Goal: Information Seeking & Learning: Learn about a topic

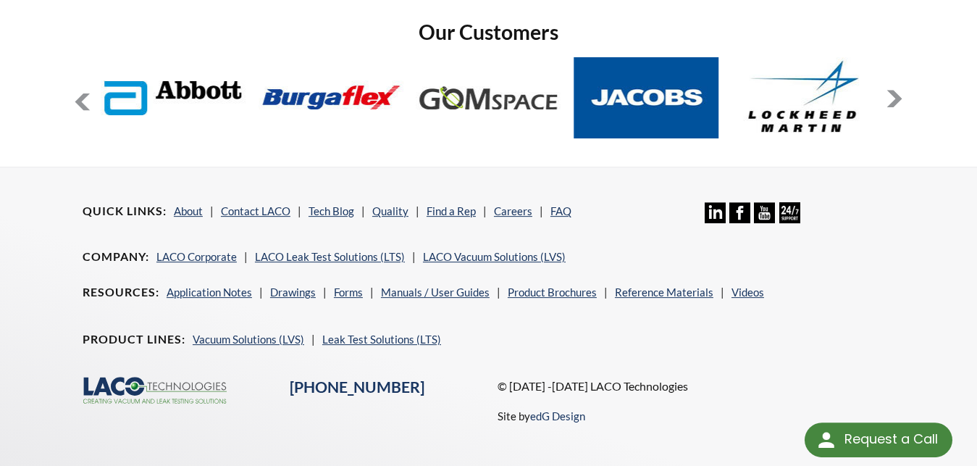
scroll to position [1237, 0]
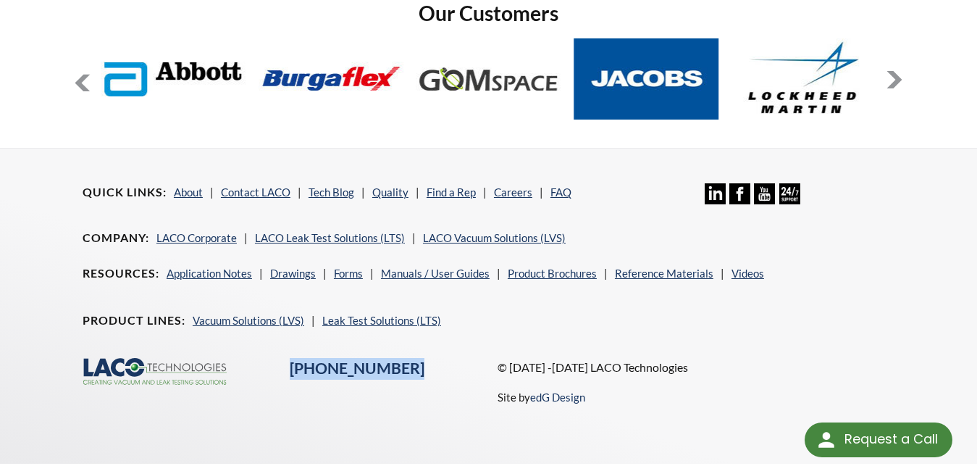
drag, startPoint x: 403, startPoint y: 355, endPoint x: 288, endPoint y: 358, distance: 115.1
click at [288, 358] on div "[PHONE_NUMBER]" at bounding box center [384, 369] width 207 height 22
copy link "[PHONE_NUMBER]"
click at [477, 388] on div ".cls-1{fill:#193661;}.cls-2{fill:#58595b;}.cls-3{fill:url(#radial-gradient);}.c…" at bounding box center [488, 393] width 829 height 71
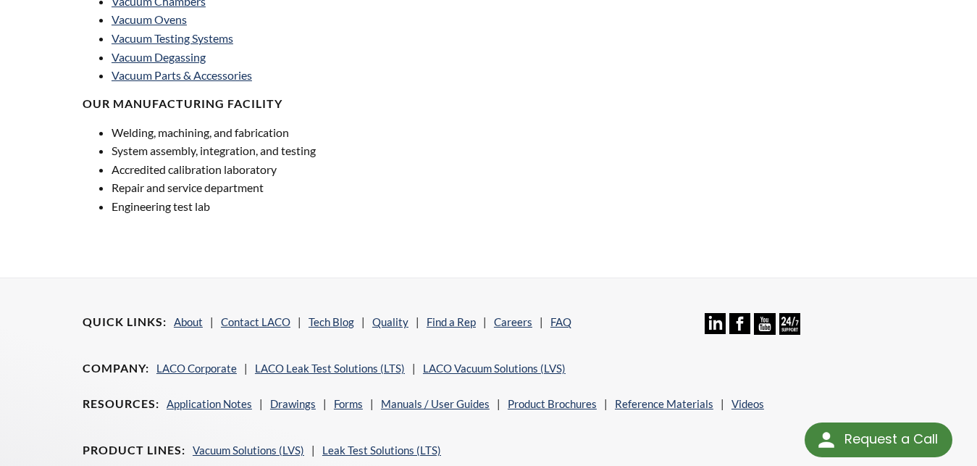
scroll to position [1250, 0]
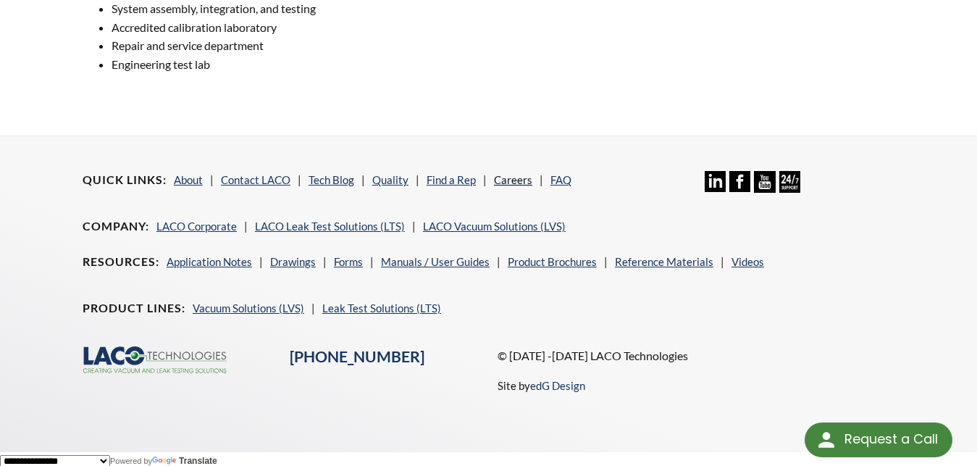
click at [505, 174] on link "Careers" at bounding box center [513, 179] width 38 height 13
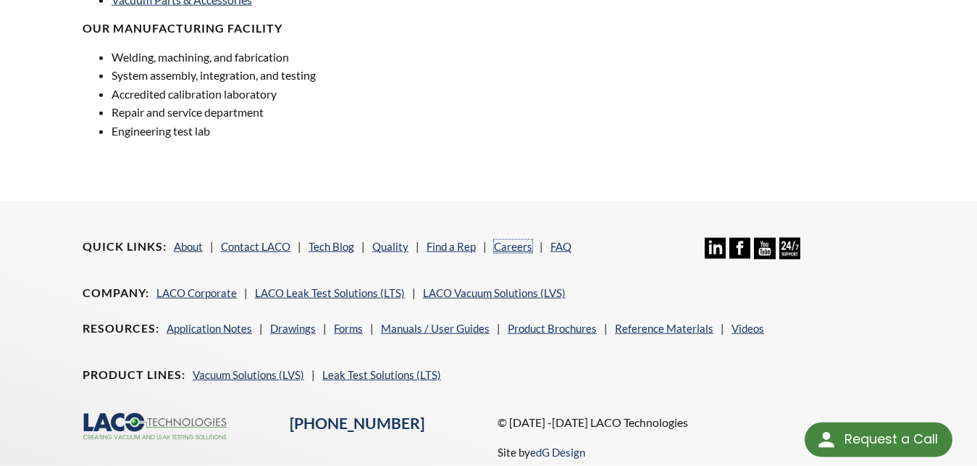
scroll to position [1228, 0]
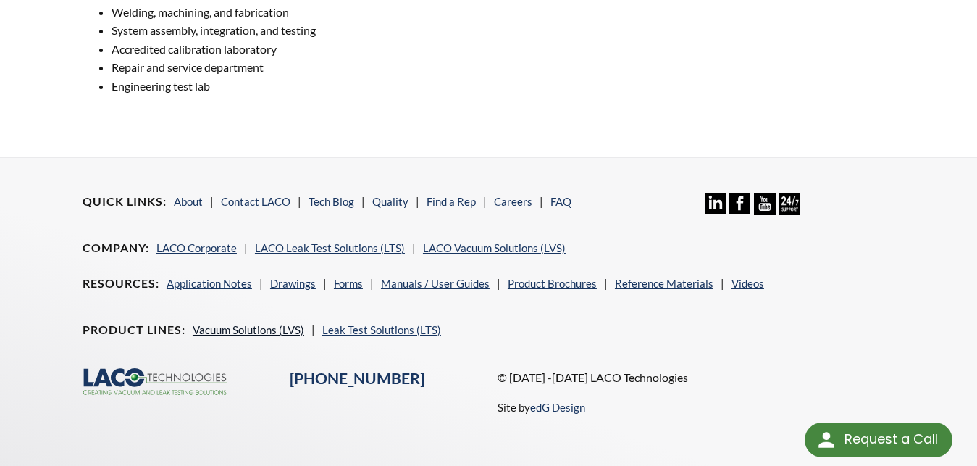
click at [242, 323] on link "Vacuum Solutions (LVS)" at bounding box center [248, 329] width 111 height 13
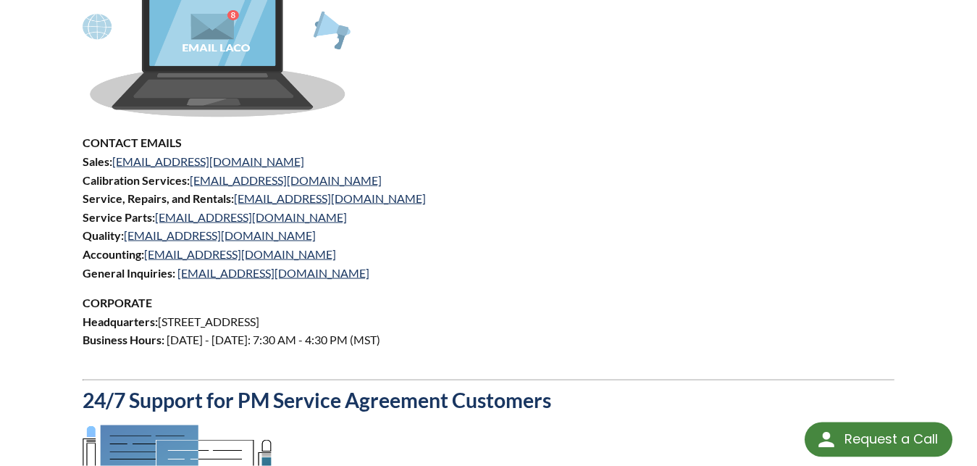
scroll to position [688, 0]
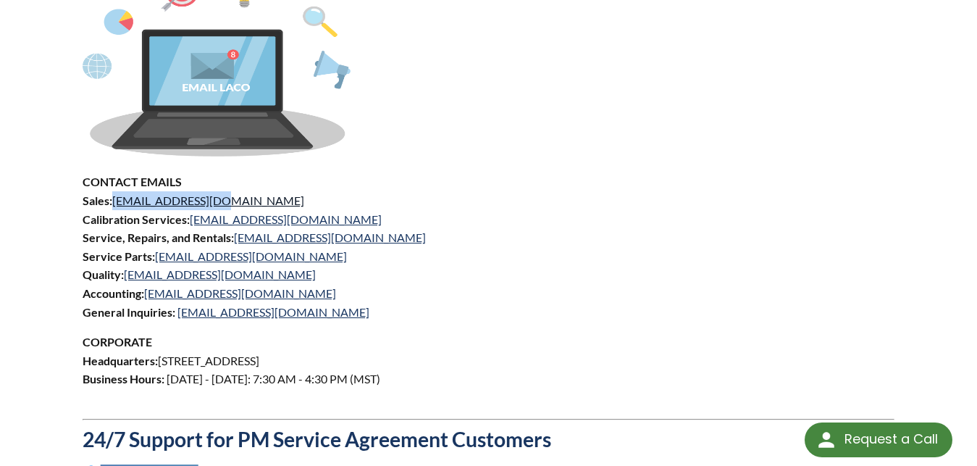
drag, startPoint x: 237, startPoint y: 182, endPoint x: 116, endPoint y: 190, distance: 121.2
click at [116, 190] on p "CONTACT EMAILS Sales: sales@lacotech.com Calibration Services: calibrations@lac…" at bounding box center [489, 246] width 812 height 148
copy link "sales@lacotech.com"
drag, startPoint x: 161, startPoint y: 340, endPoint x: 431, endPoint y: 346, distance: 269.4
click at [431, 346] on p "CORPORATE Headquarters: 3085 West Directors Row, Salt Lake City, UT 84104 Busin…" at bounding box center [489, 369] width 812 height 74
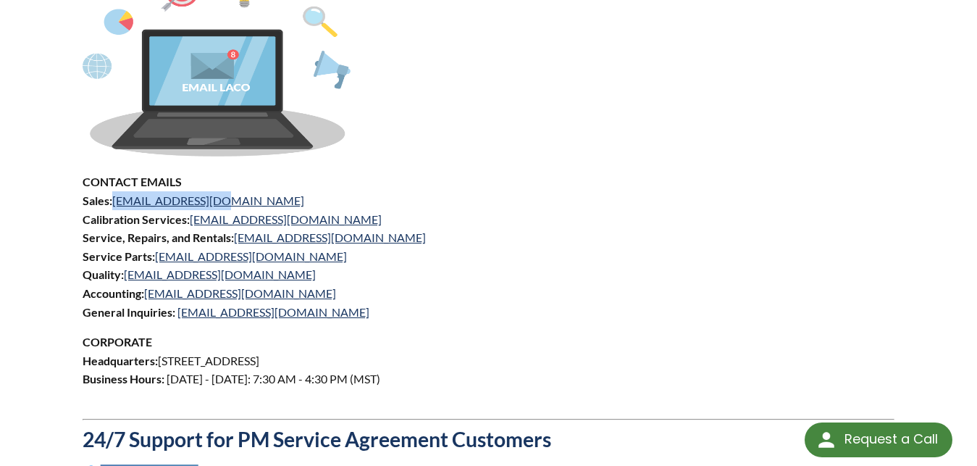
copy p "3085 West Directors Row, Salt Lake City, UT 84104"
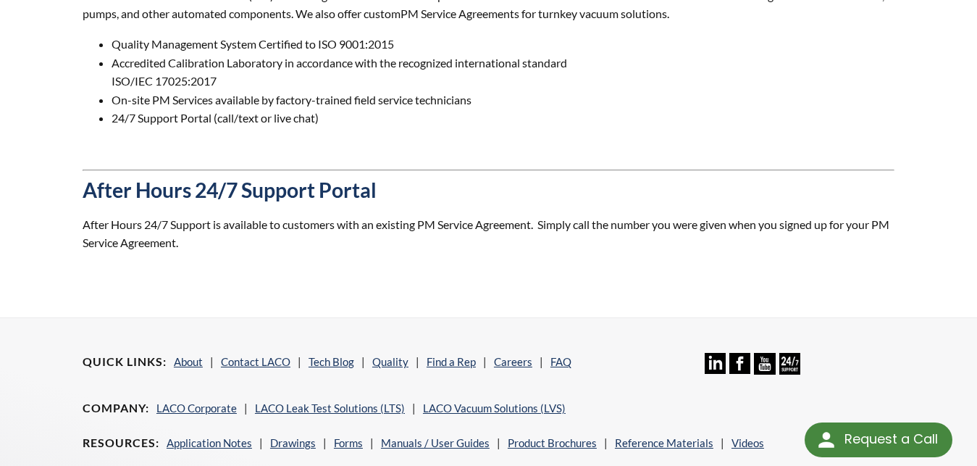
scroll to position [1501, 0]
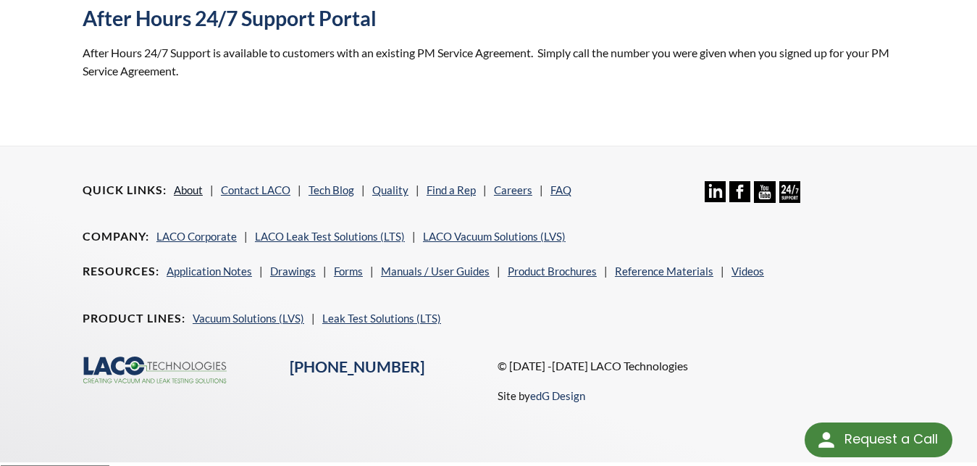
click at [195, 183] on link "About" at bounding box center [188, 189] width 29 height 13
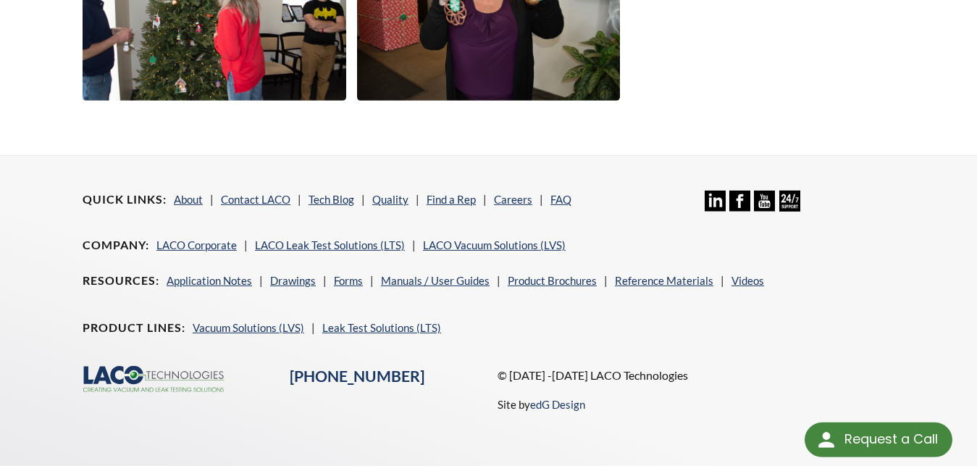
scroll to position [2763, 0]
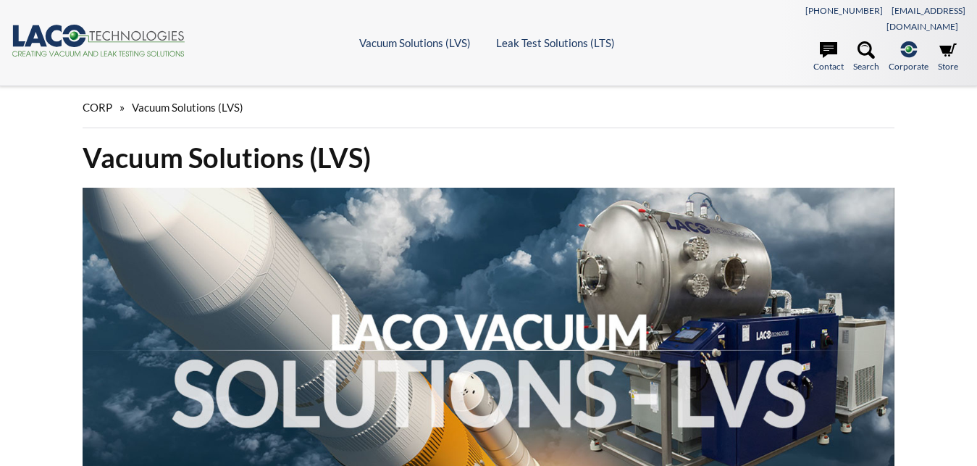
scroll to position [517, 0]
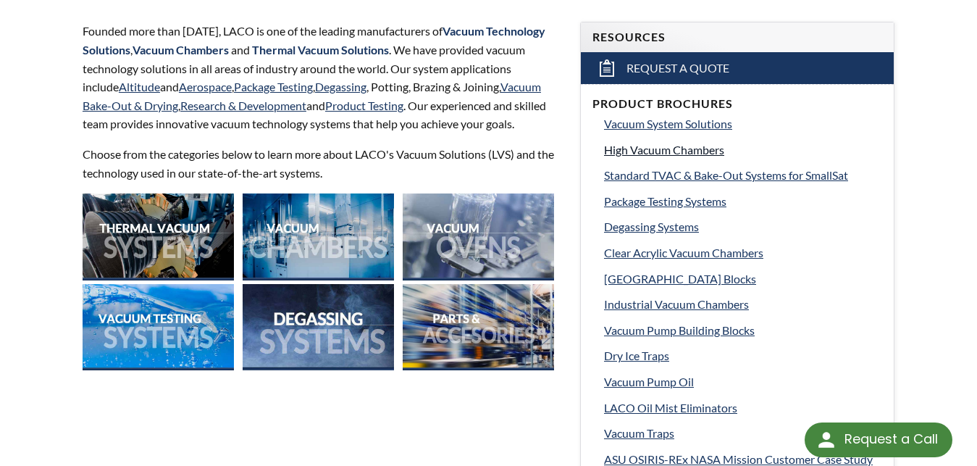
click at [630, 143] on span "High Vacuum Chambers" at bounding box center [664, 150] width 120 height 14
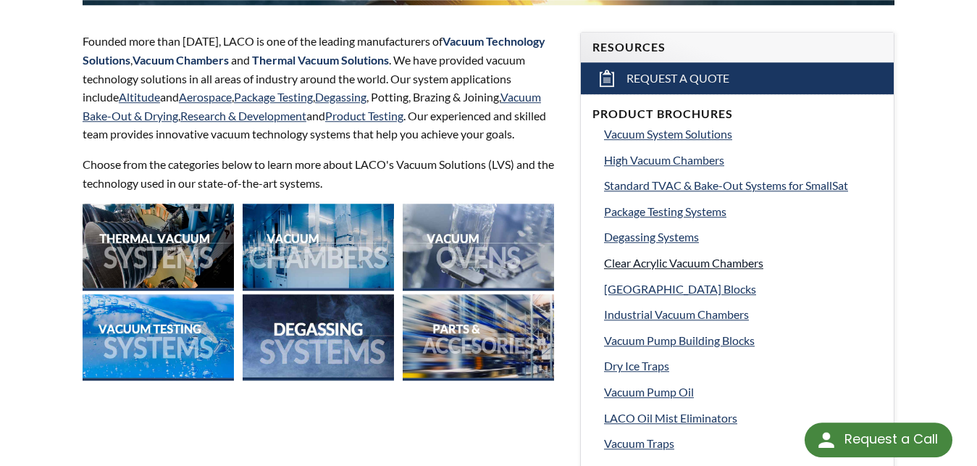
scroll to position [517, 0]
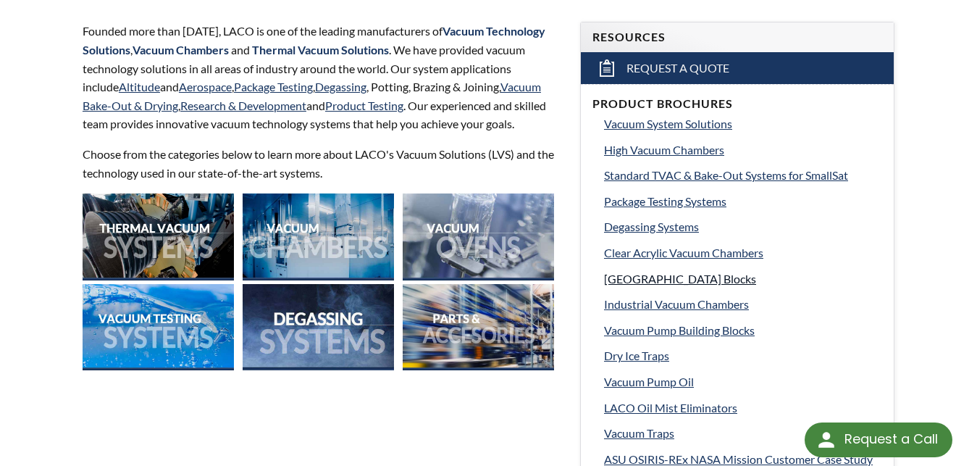
click at [651, 271] on span "Vacuum Chamber Building Blocks" at bounding box center [680, 278] width 152 height 14
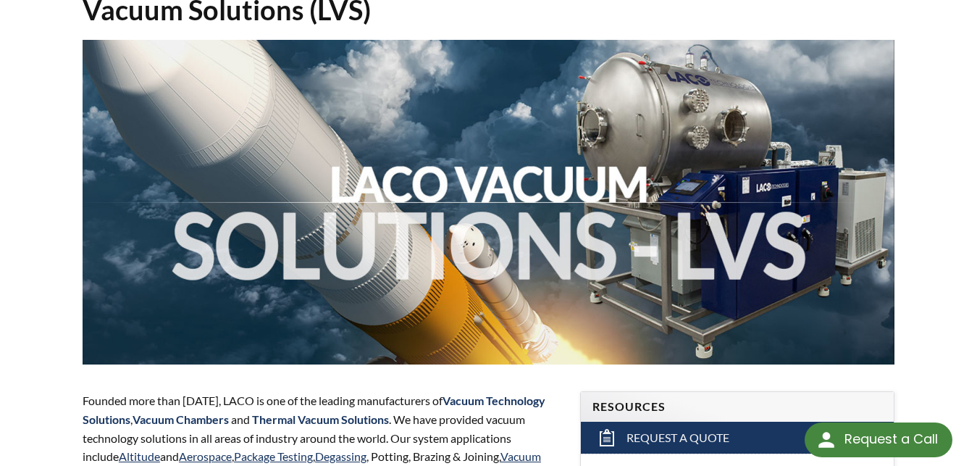
scroll to position [0, 0]
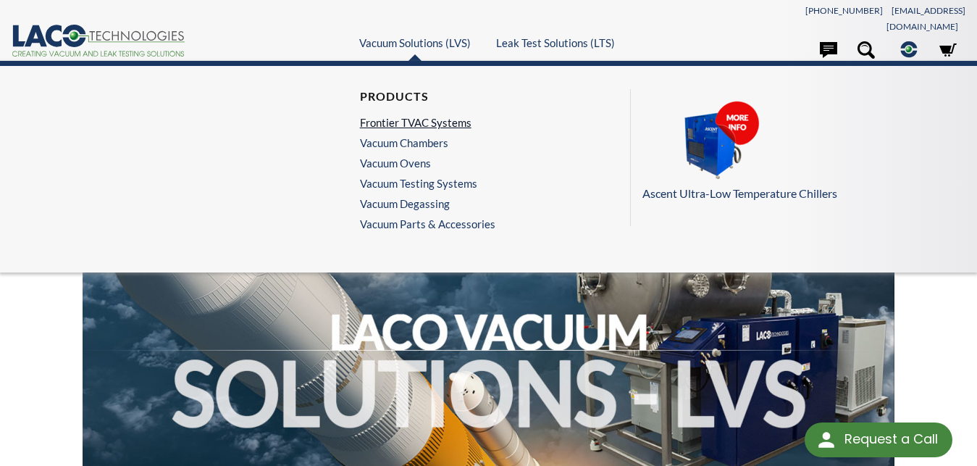
click at [434, 116] on link "Frontier TVAC Systems" at bounding box center [424, 122] width 128 height 13
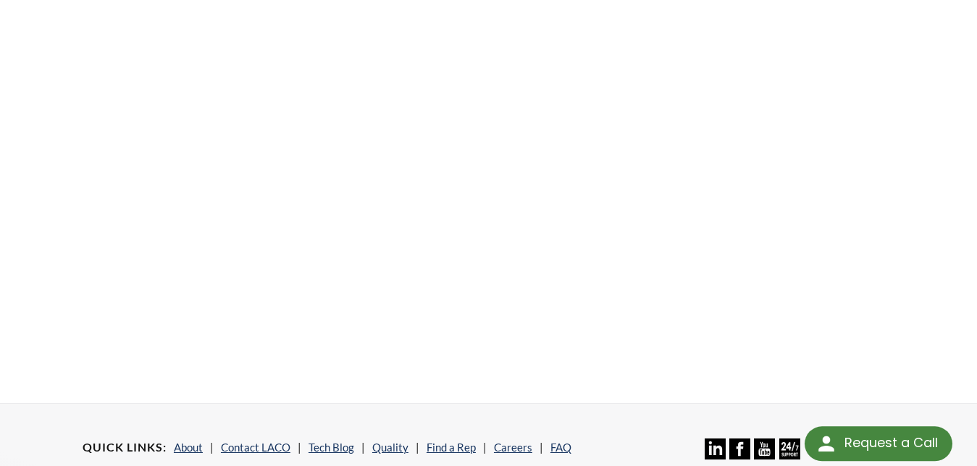
scroll to position [295, 0]
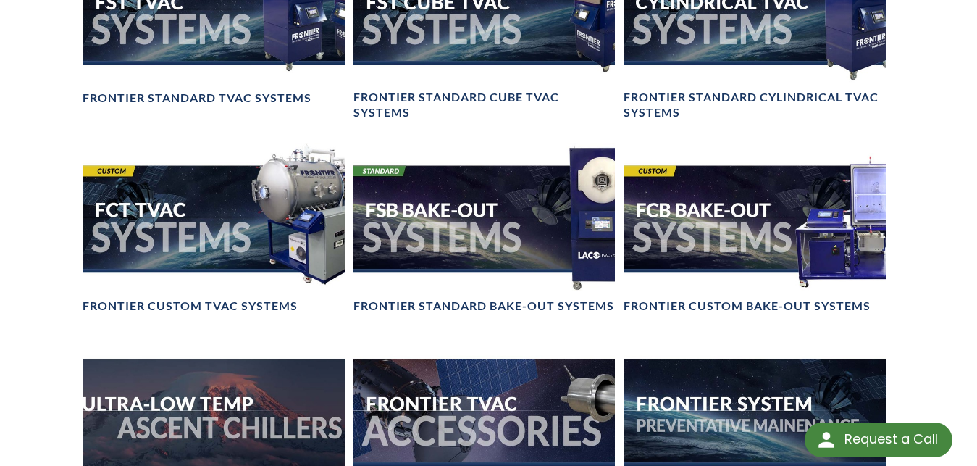
scroll to position [1329, 0]
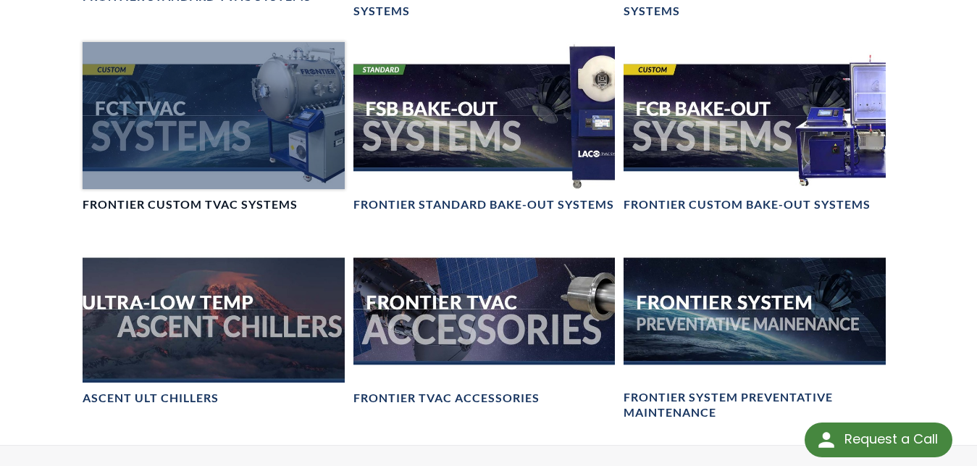
click at [316, 140] on div at bounding box center [214, 115] width 262 height 147
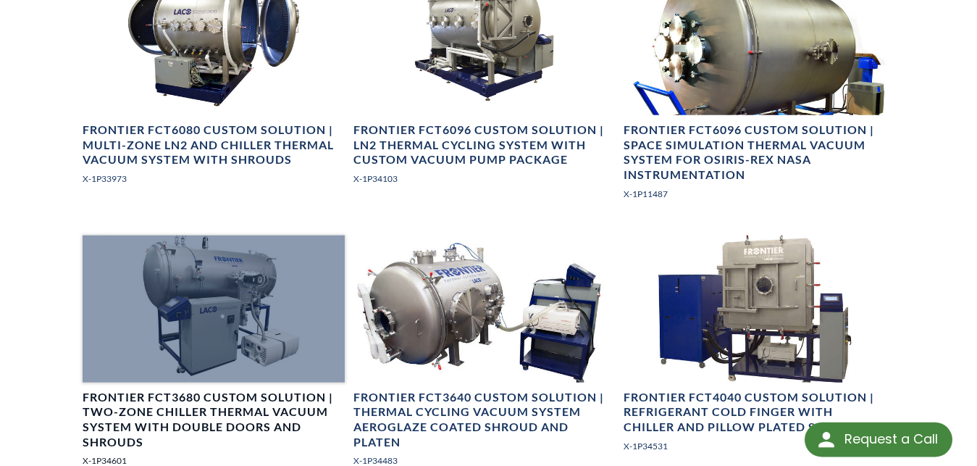
scroll to position [960, 0]
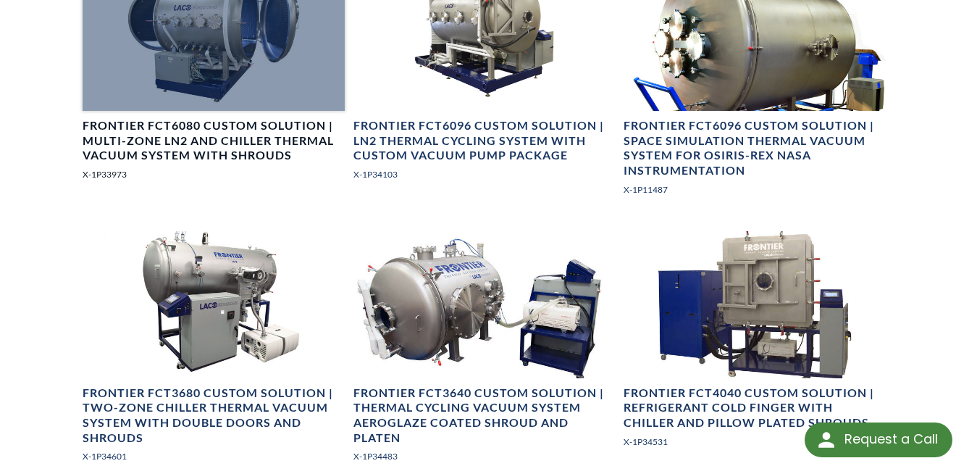
click at [287, 121] on h4 "Frontier FCT6080 Custom Solution | Multi-Zone LN2 and Chiller Thermal Vacuum Sy…" at bounding box center [214, 140] width 262 height 45
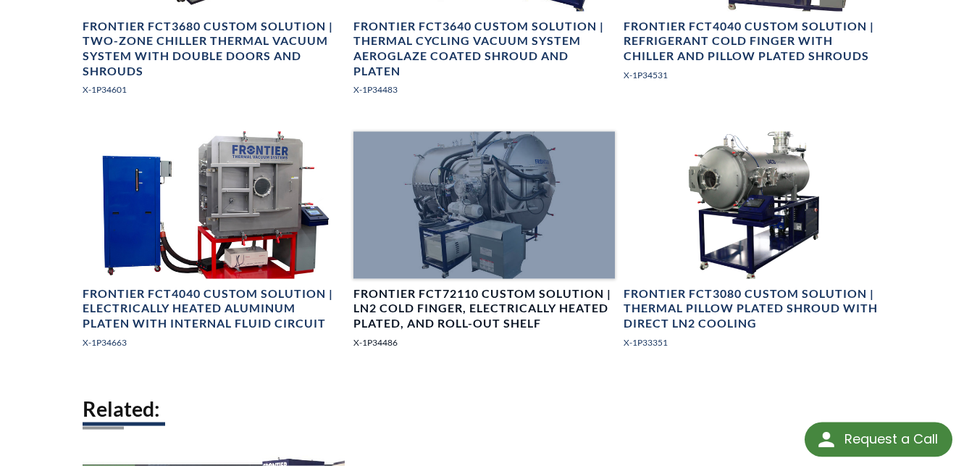
scroll to position [1255, 0]
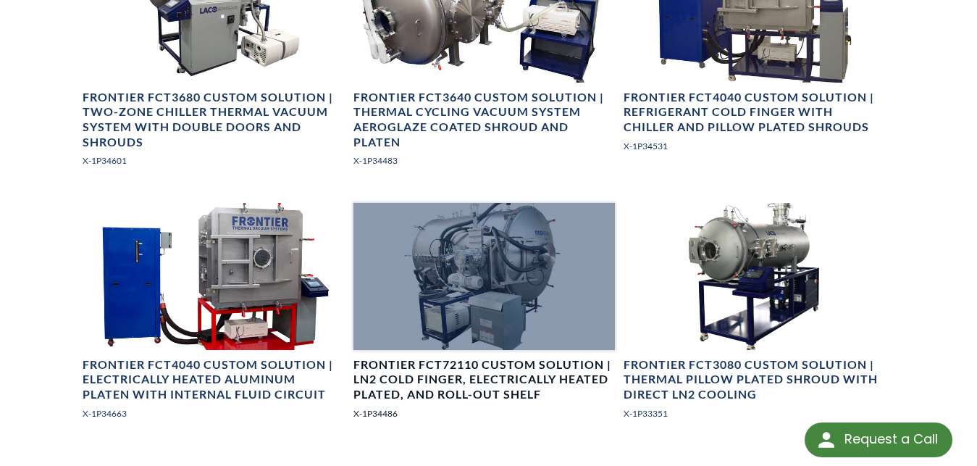
click at [427, 232] on div at bounding box center [484, 276] width 262 height 147
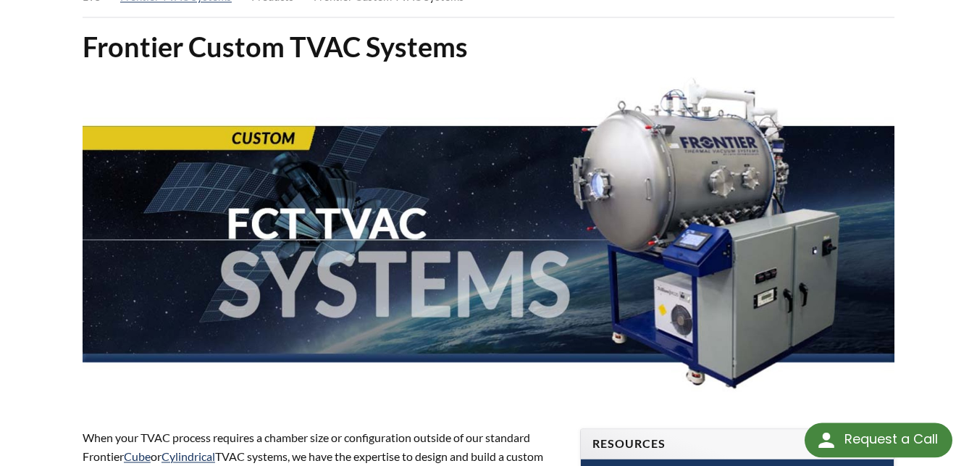
scroll to position [222, 0]
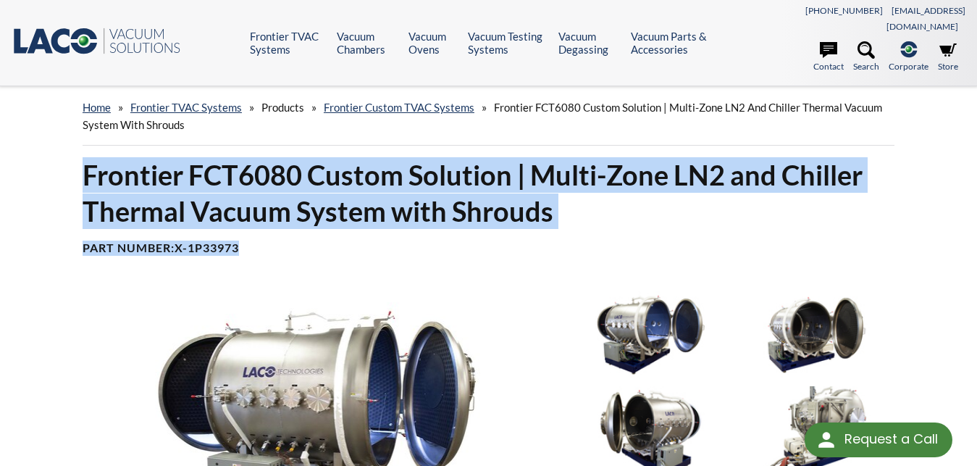
drag, startPoint x: 82, startPoint y: 160, endPoint x: 549, endPoint y: 229, distance: 472.1
click at [549, 229] on div "Frontier FCT6080 Custom Solution | Multi-Zone LN2 and Chiller Thermal Vacuum Sy…" at bounding box center [488, 211] width 829 height 109
click at [550, 240] on h4 "Part Number: X-1P33973" at bounding box center [489, 247] width 812 height 15
drag, startPoint x: 552, startPoint y: 206, endPoint x: 79, endPoint y: 159, distance: 475.9
click at [79, 159] on div "Frontier FCT6080 Custom Solution | Multi-Zone LN2 and Chiller Thermal Vacuum Sy…" at bounding box center [488, 211] width 829 height 109
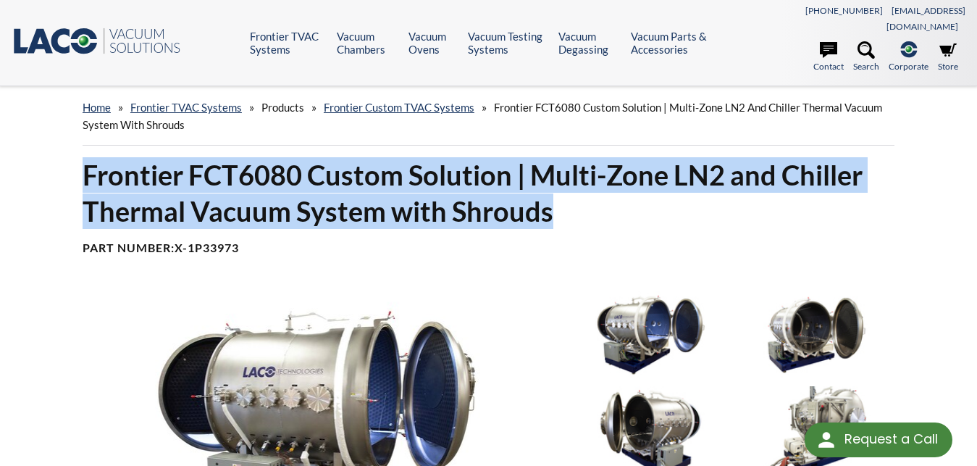
copy h1 "Frontier FCT6080 Custom Solution | Multi-Zone LN2 and Chiller Thermal Vacuum Sy…"
click at [505, 323] on img at bounding box center [317, 426] width 486 height 273
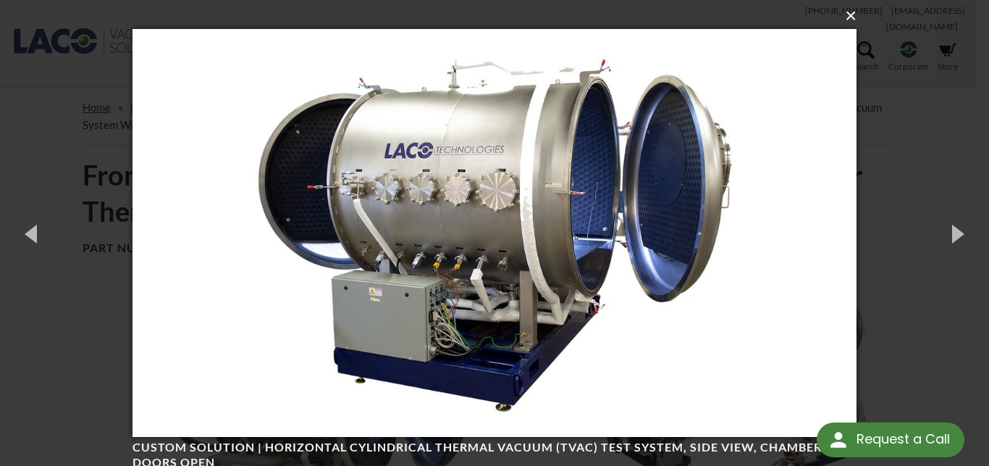
click at [848, 22] on button "×" at bounding box center [499, 16] width 725 height 32
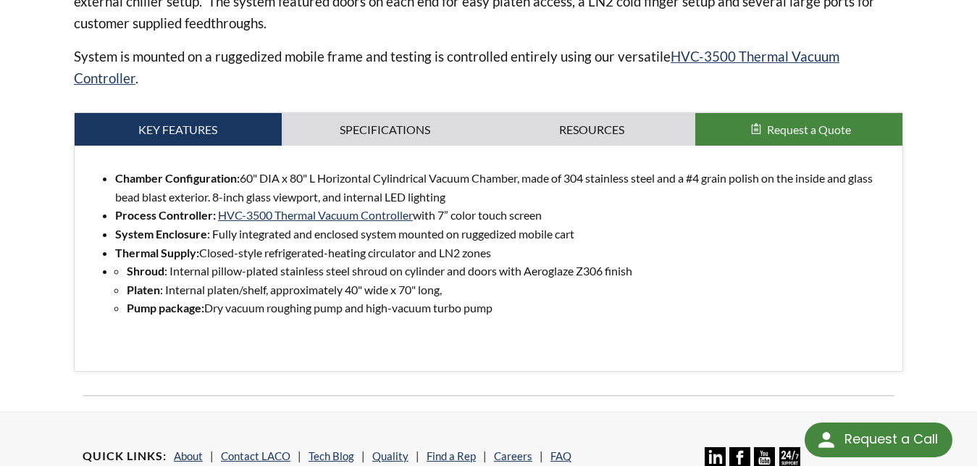
scroll to position [665, 0]
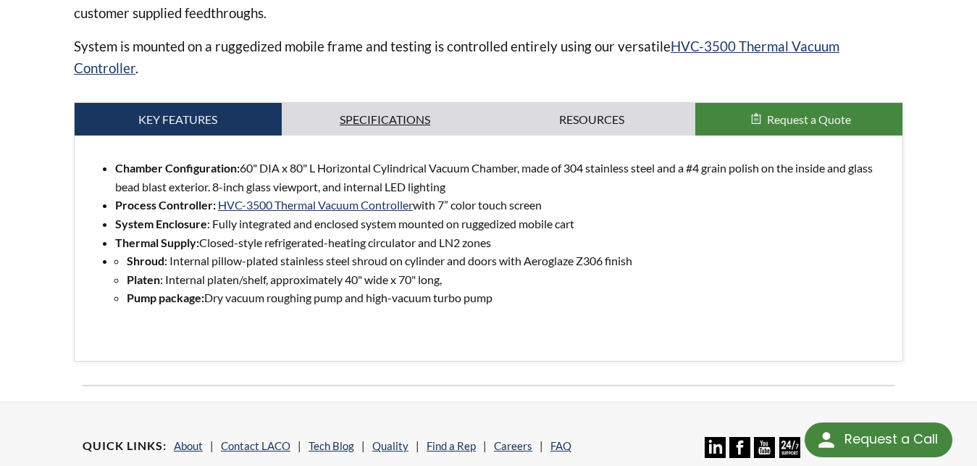
click at [358, 104] on link "Specifications" at bounding box center [385, 119] width 207 height 33
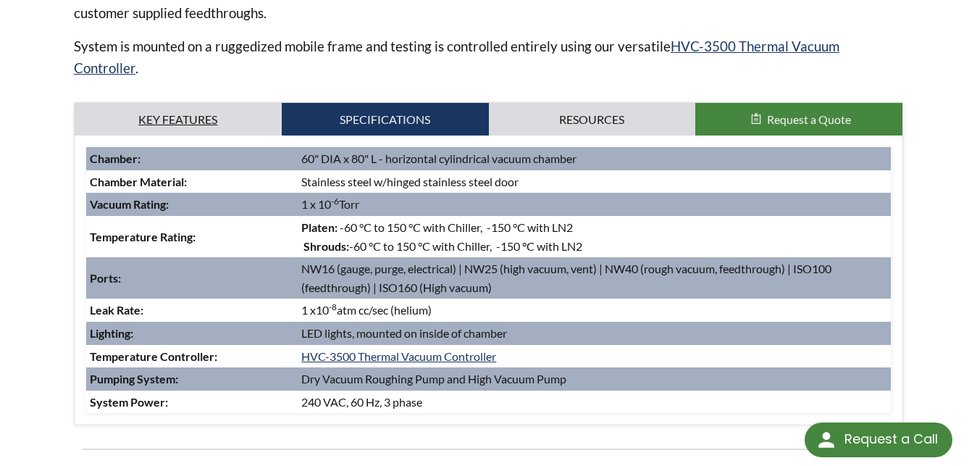
click at [208, 107] on link "Key Features" at bounding box center [178, 119] width 207 height 33
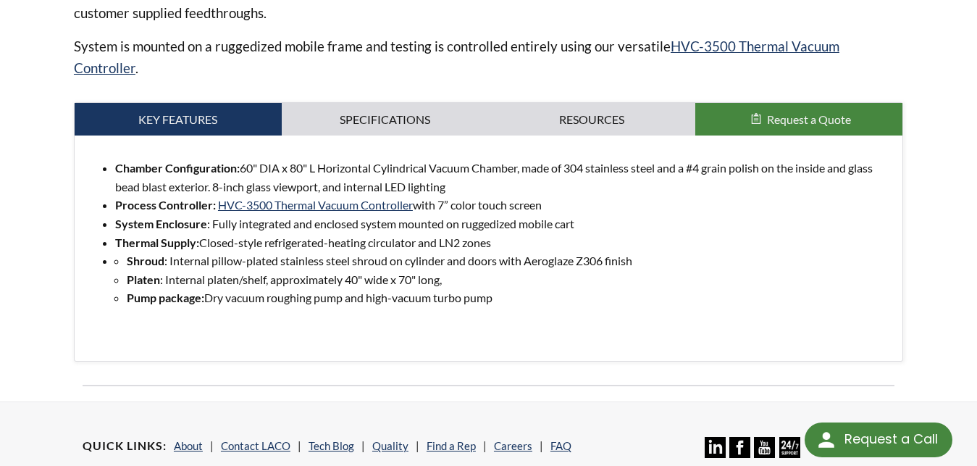
click at [115, 159] on li "Chamber Configuration: 60" DIA x 80" L Horizontal Cylindrical Vacuum Chamber, m…" at bounding box center [502, 177] width 775 height 37
drag, startPoint x: 100, startPoint y: 150, endPoint x: 549, endPoint y: 300, distance: 474.1
click at [549, 300] on ul "Chamber Configuration: 60" DIA x 80" L Horizontal Cylindrical Vacuum Chamber, m…" at bounding box center [488, 233] width 804 height 148
copy ul "Chamber Configuration: 60" DIA x 80" L Horizontal Cylindrical Vacuum Chamber, m…"
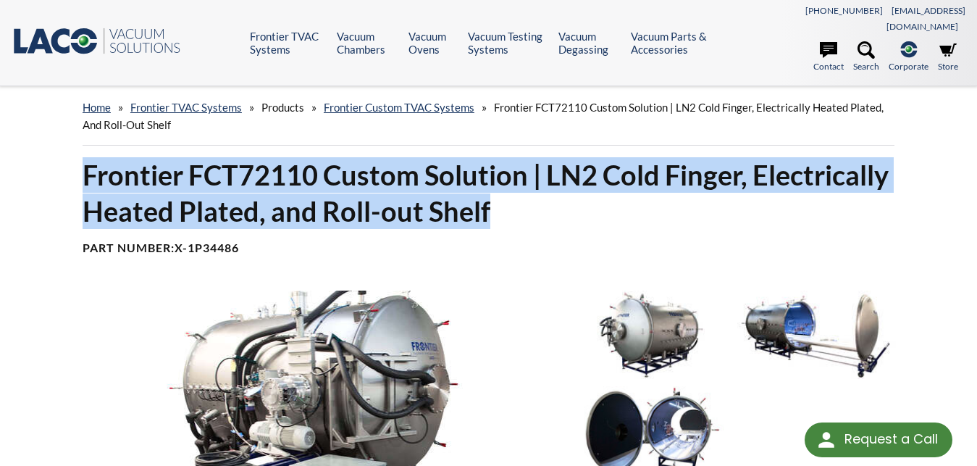
drag, startPoint x: 88, startPoint y: 151, endPoint x: 498, endPoint y: 187, distance: 411.4
click at [498, 187] on h1 "Frontier FCT72110 Custom Solution | LN2 Cold Finger, Electrically Heated Plated…" at bounding box center [489, 193] width 812 height 72
copy h1 "Frontier FCT72110 Custom Solution | LN2 Cold Finger, Electrically Heated Plated…"
click at [518, 353] on img at bounding box center [317, 426] width 486 height 273
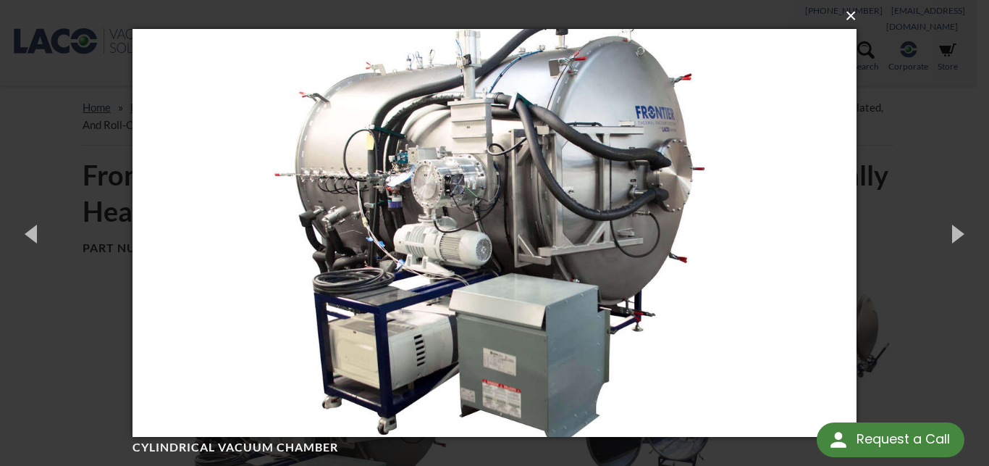
click at [849, 25] on button "×" at bounding box center [499, 16] width 725 height 32
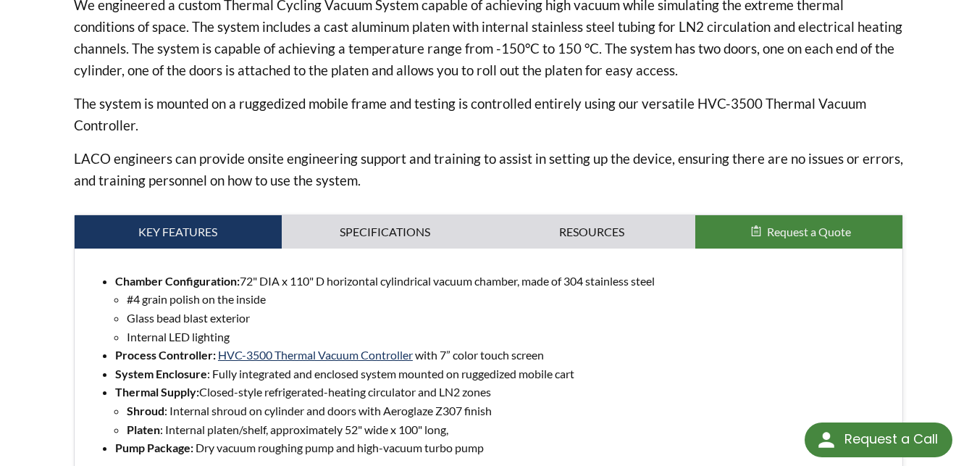
scroll to position [738, 0]
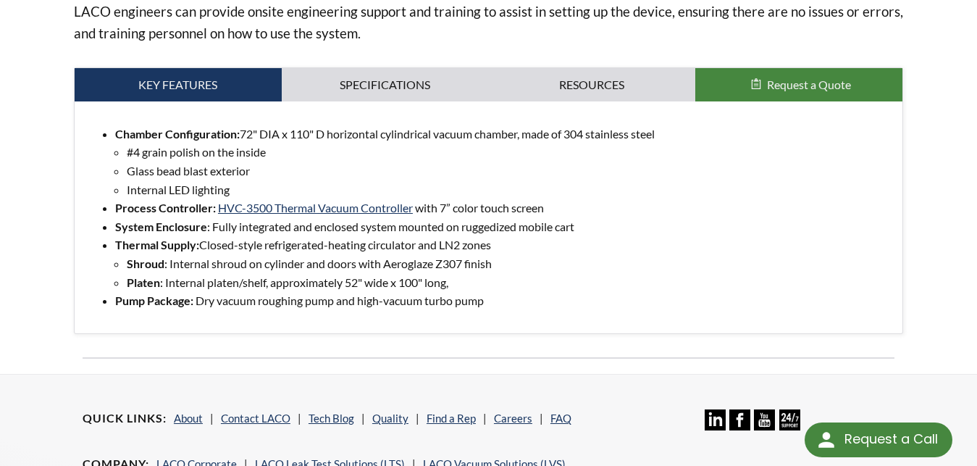
drag, startPoint x: 113, startPoint y: 110, endPoint x: 257, endPoint y: 193, distance: 166.4
click at [257, 193] on ul "Chamber Configuration: 72" DIA x 110" D horizontal cylindrical vacuum chamber, …" at bounding box center [488, 217] width 804 height 185
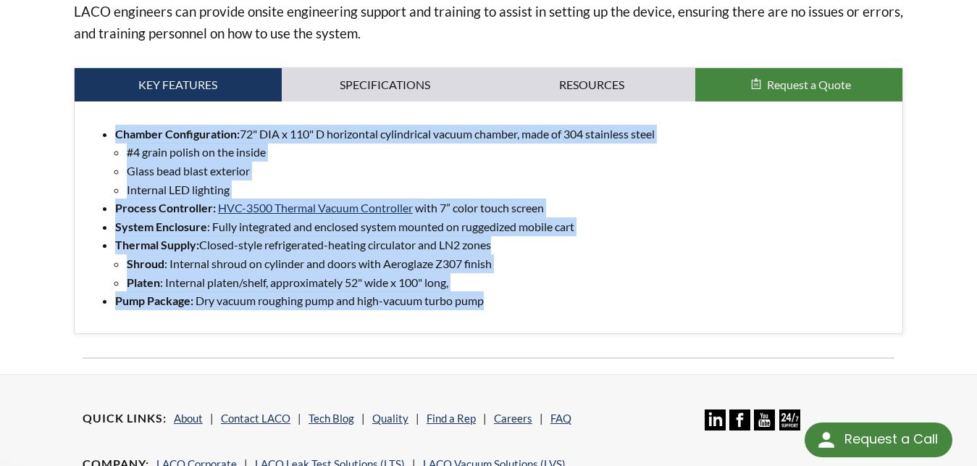
drag, startPoint x: 117, startPoint y: 112, endPoint x: 508, endPoint y: 300, distance: 433.9
click at [508, 300] on div "Chamber Configuration: 72" DIA x 110" D horizontal cylindrical vacuum chamber, …" at bounding box center [488, 217] width 827 height 232
copy ul "Chamber Configuration: 72" DIA x 110" D horizontal cylindrical vacuum chamber, …"
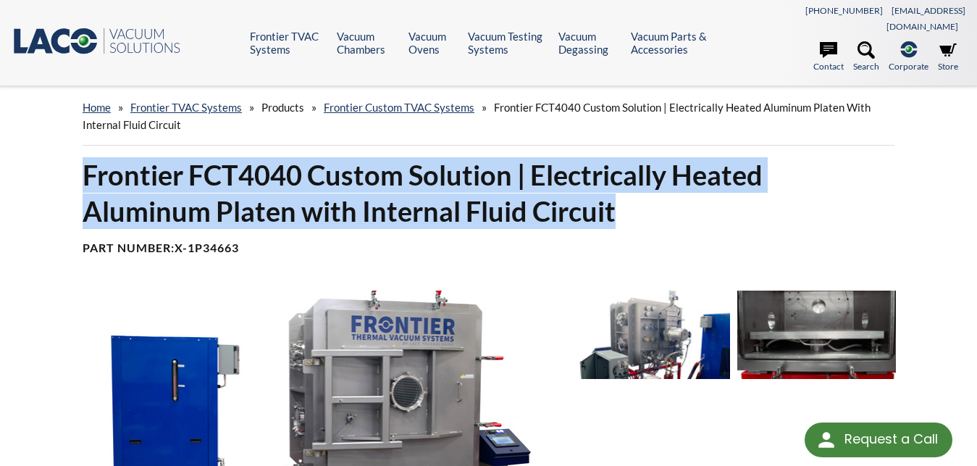
drag, startPoint x: 83, startPoint y: 148, endPoint x: 723, endPoint y: 195, distance: 641.7
click at [723, 195] on h1 "Frontier FCT4040 Custom Solution | Electrically Heated Aluminum Platen with Int…" at bounding box center [489, 193] width 812 height 72
copy h1 "Frontier FCT4040 Custom Solution | Electrically Heated Aluminum Platen with Int…"
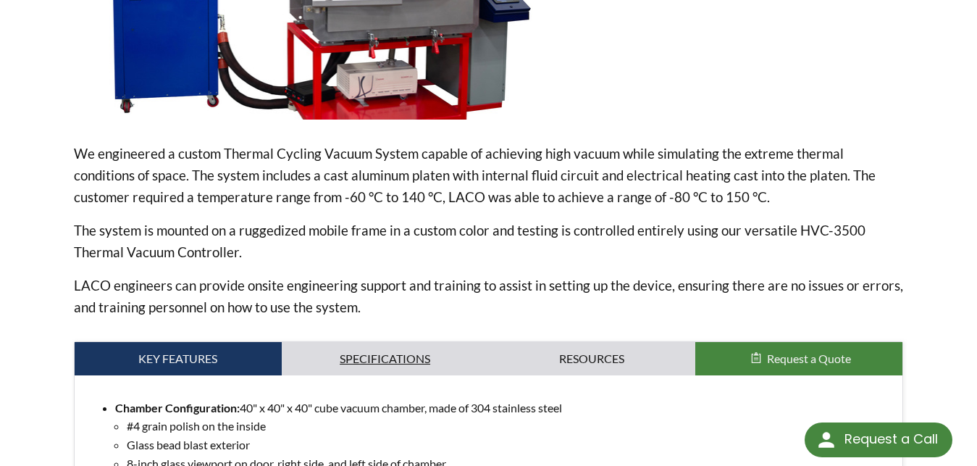
scroll to position [665, 0]
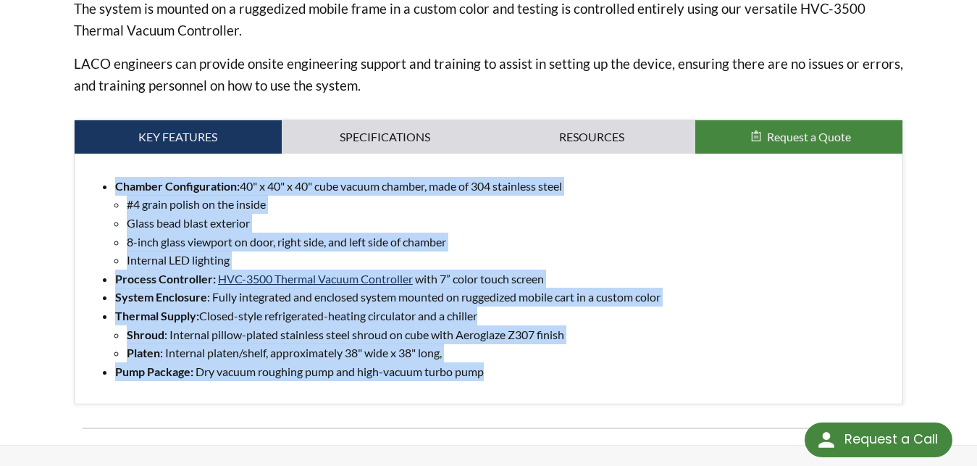
drag, startPoint x: 116, startPoint y: 167, endPoint x: 492, endPoint y: 381, distance: 432.5
click at [492, 381] on div "Chamber Configuration: 40" x 40" x 40" cube vacuum chamber, made of 304 stainle…" at bounding box center [488, 278] width 827 height 250
copy ul "Chamber Configuration: 40" x 40" x 40" cube vacuum chamber, made of 304 stainle…"
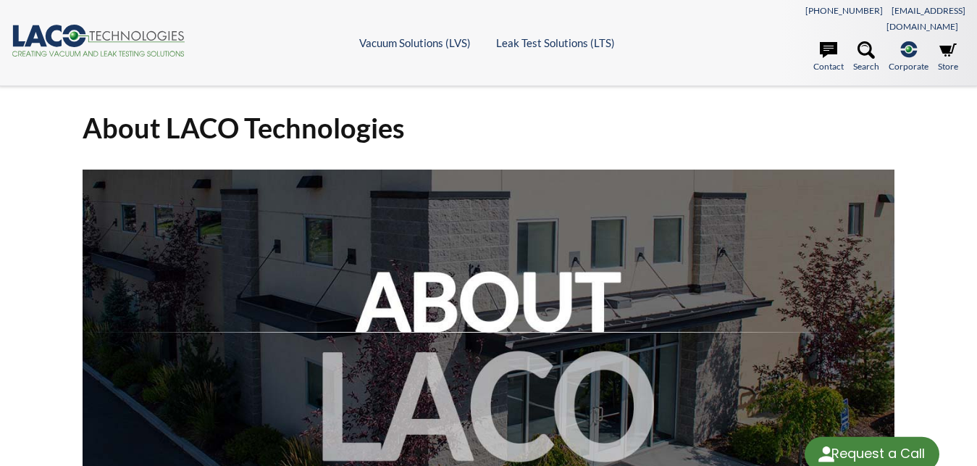
scroll to position [443, 0]
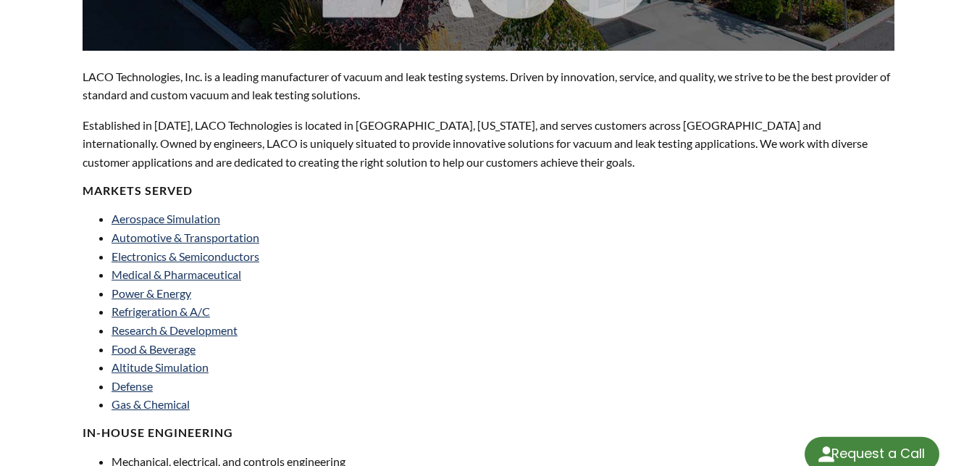
click at [174, 116] on p "Established in [DATE], LACO Technologies is located in [GEOGRAPHIC_DATA], [US_S…" at bounding box center [489, 144] width 812 height 56
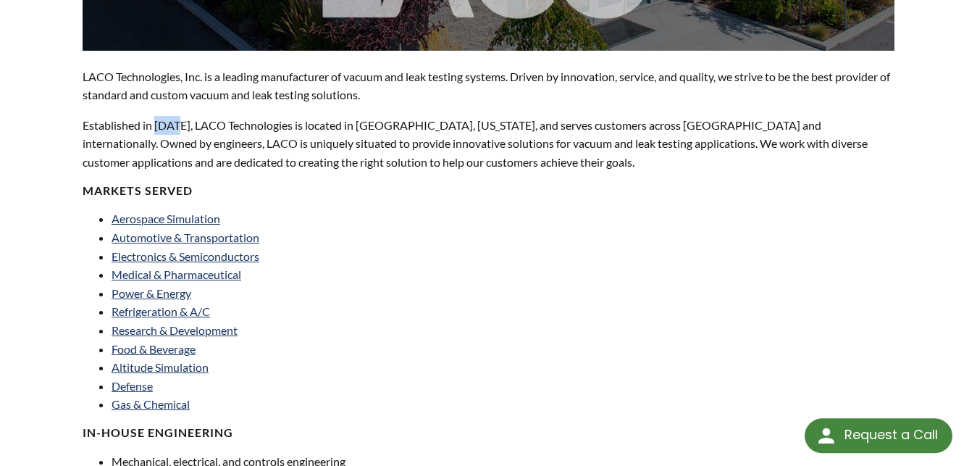
click at [174, 116] on p "Established in [DATE], LACO Technologies is located in [GEOGRAPHIC_DATA], [US_S…" at bounding box center [489, 144] width 812 height 56
copy p "1975"
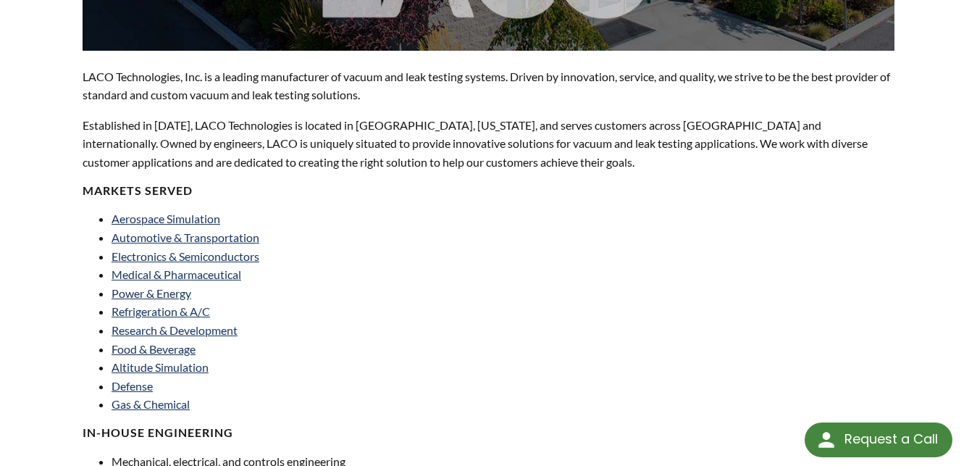
click at [361, 265] on li "Medical & Pharmaceutical" at bounding box center [295, 274] width 368 height 19
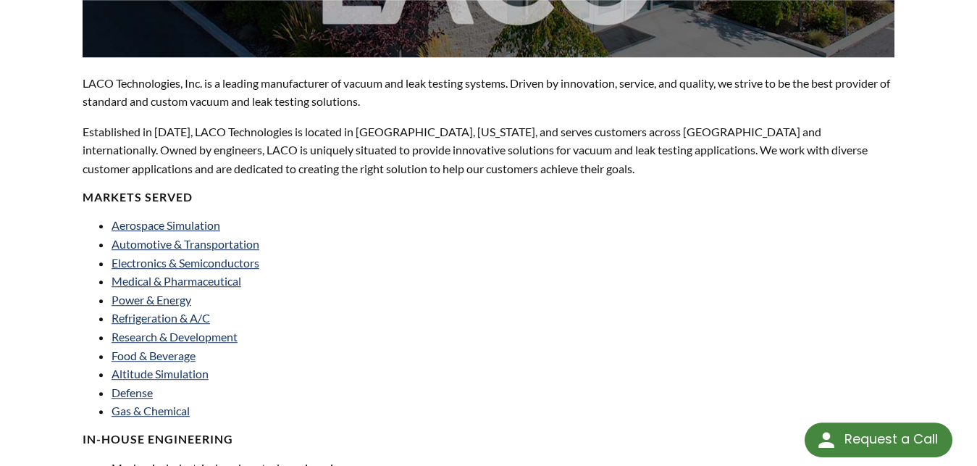
scroll to position [216, 0]
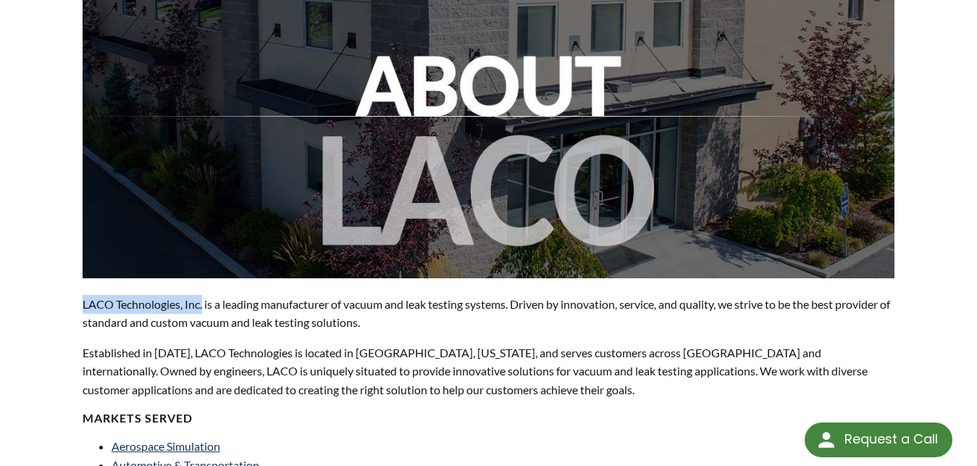
drag, startPoint x: 204, startPoint y: 287, endPoint x: 67, endPoint y: 294, distance: 137.0
copy p "LACO Technologies, Inc."
click at [421, 306] on p "LACO Technologies, Inc. is a leading manufacturer of vacuum and leak testing sy…" at bounding box center [489, 313] width 812 height 37
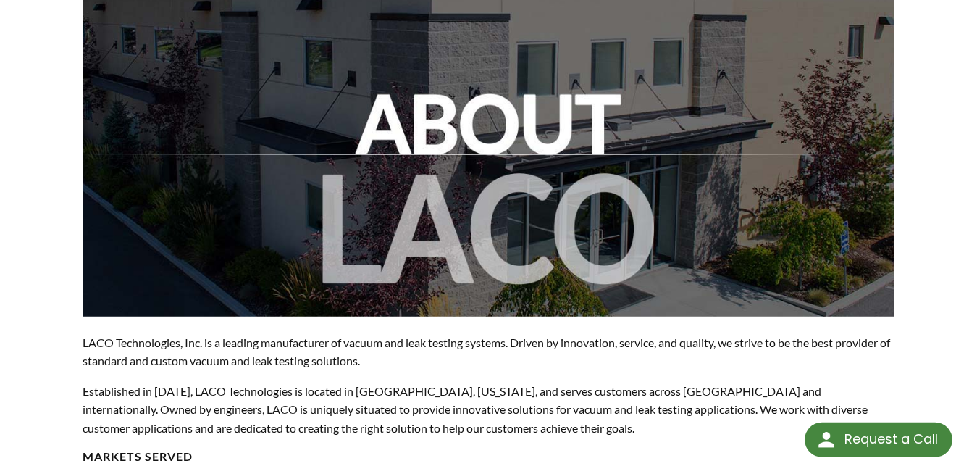
scroll to position [222, 0]
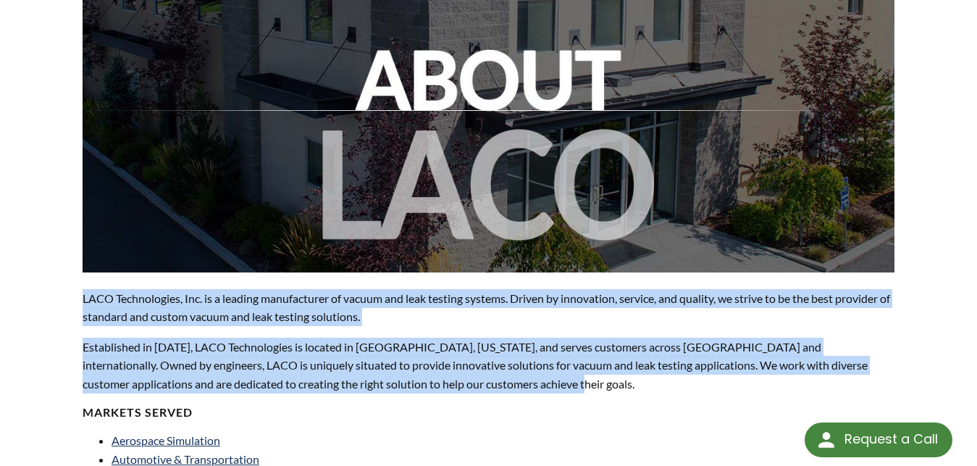
drag, startPoint x: 77, startPoint y: 277, endPoint x: 576, endPoint y: 363, distance: 506.8
copy div "LACO Technologies, Inc. is a leading manufacturer of vacuum and leak testing sy…"
